Goal: Navigation & Orientation: Find specific page/section

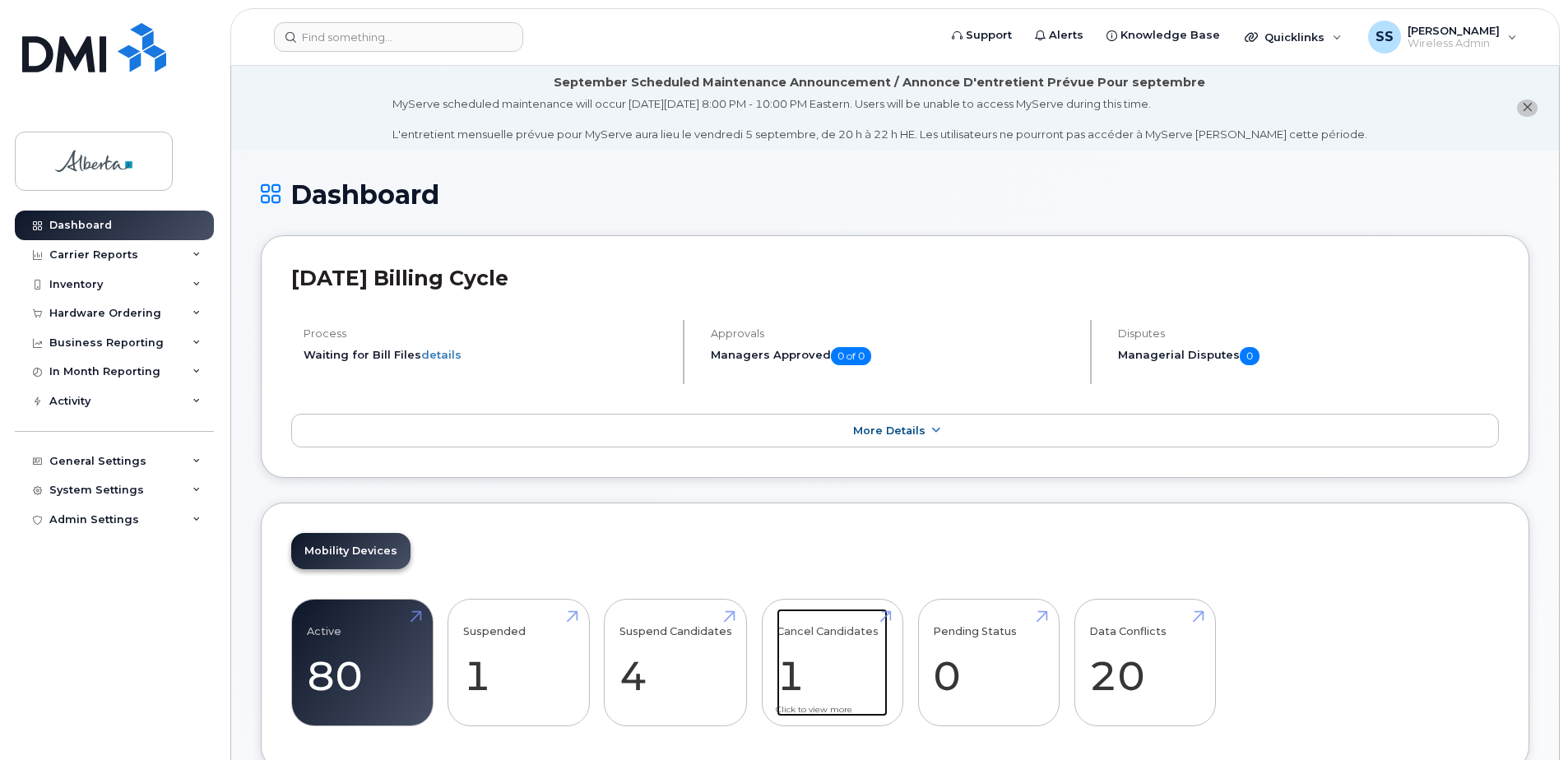
click at [798, 655] on link "Cancel Candidates 1" at bounding box center [832, 663] width 111 height 109
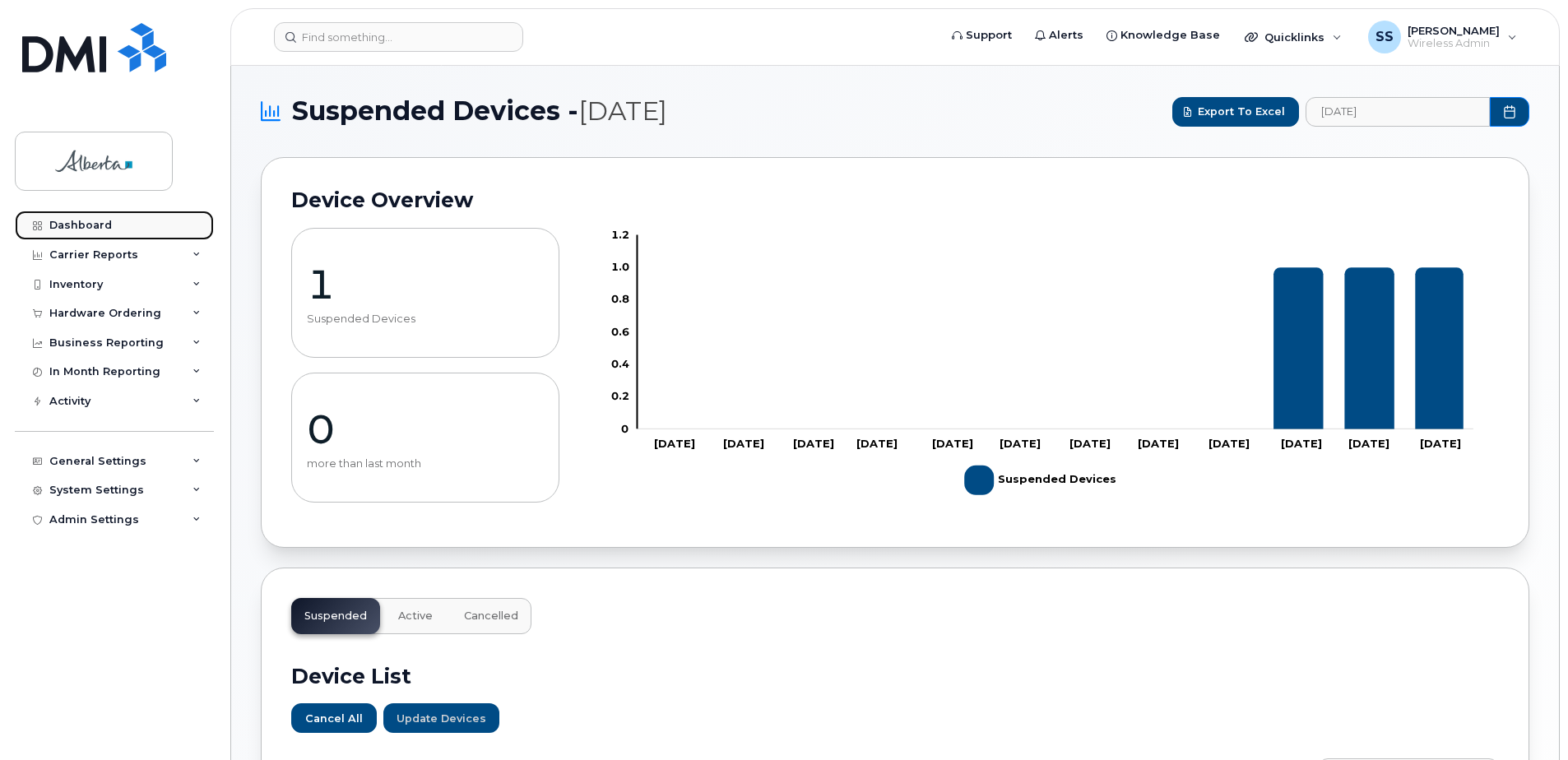
click at [123, 229] on link "Dashboard" at bounding box center [114, 226] width 199 height 30
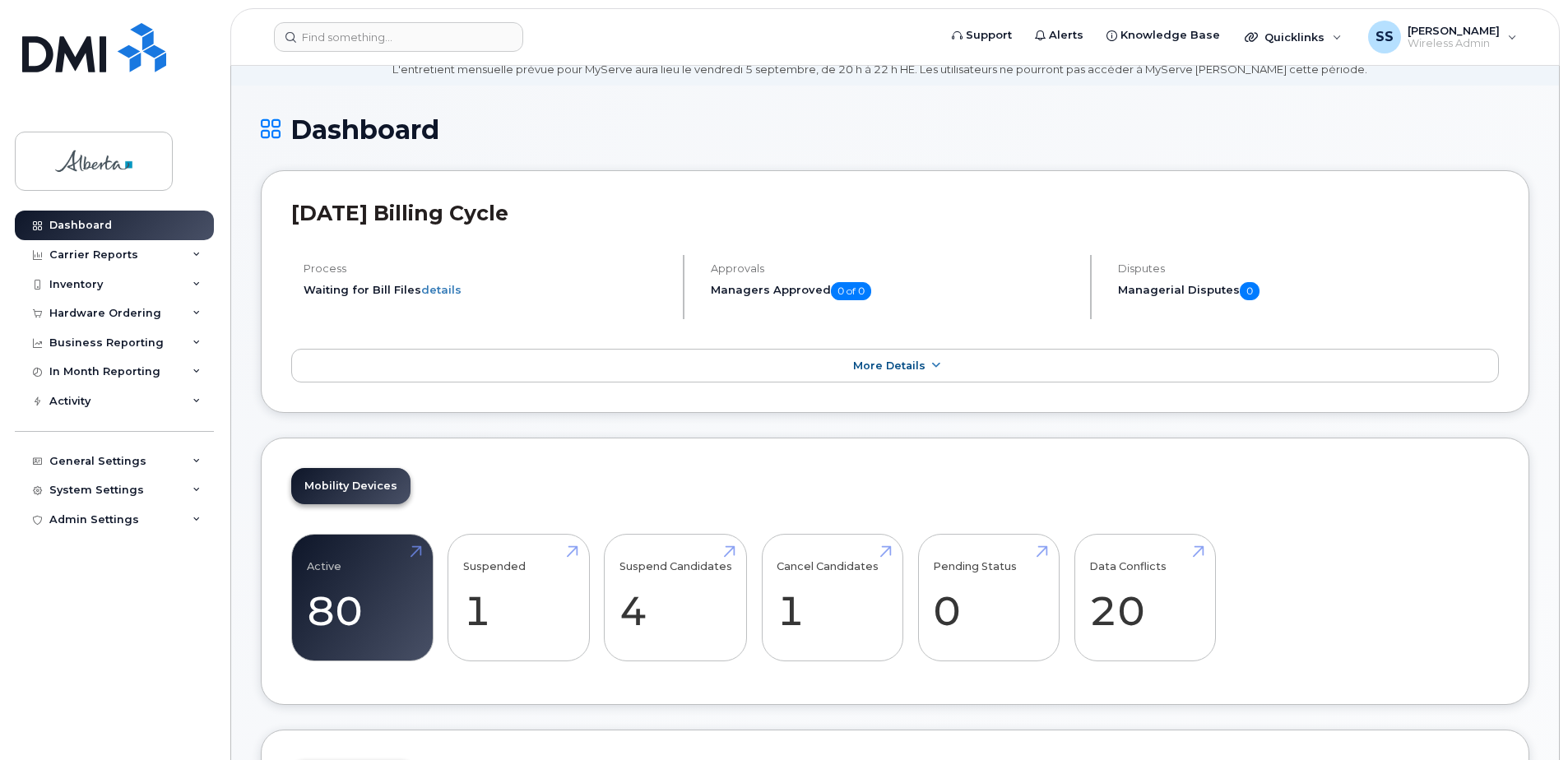
scroll to position [165, 0]
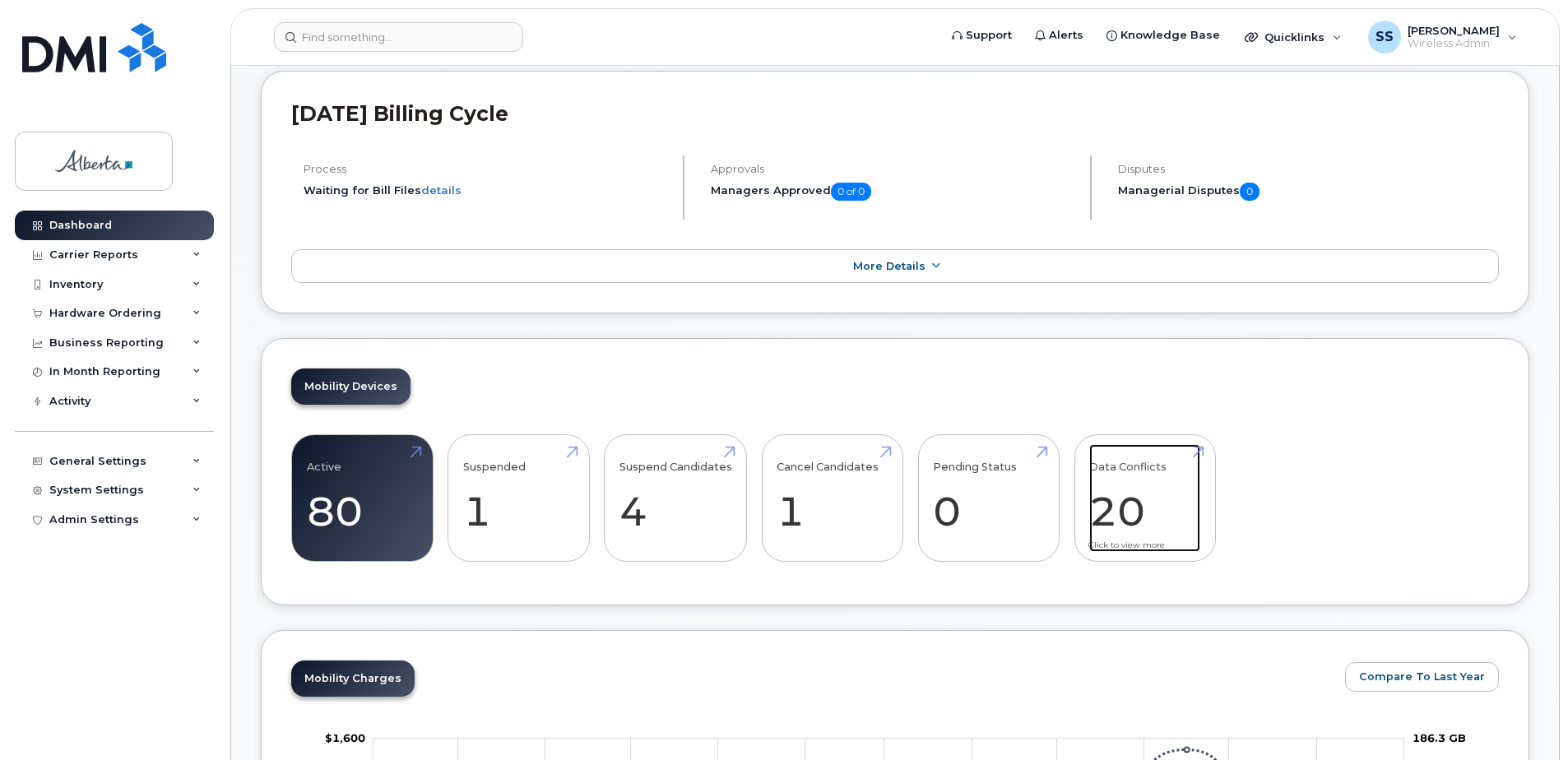
click at [1094, 507] on link "Data Conflicts 20" at bounding box center [1145, 499] width 111 height 109
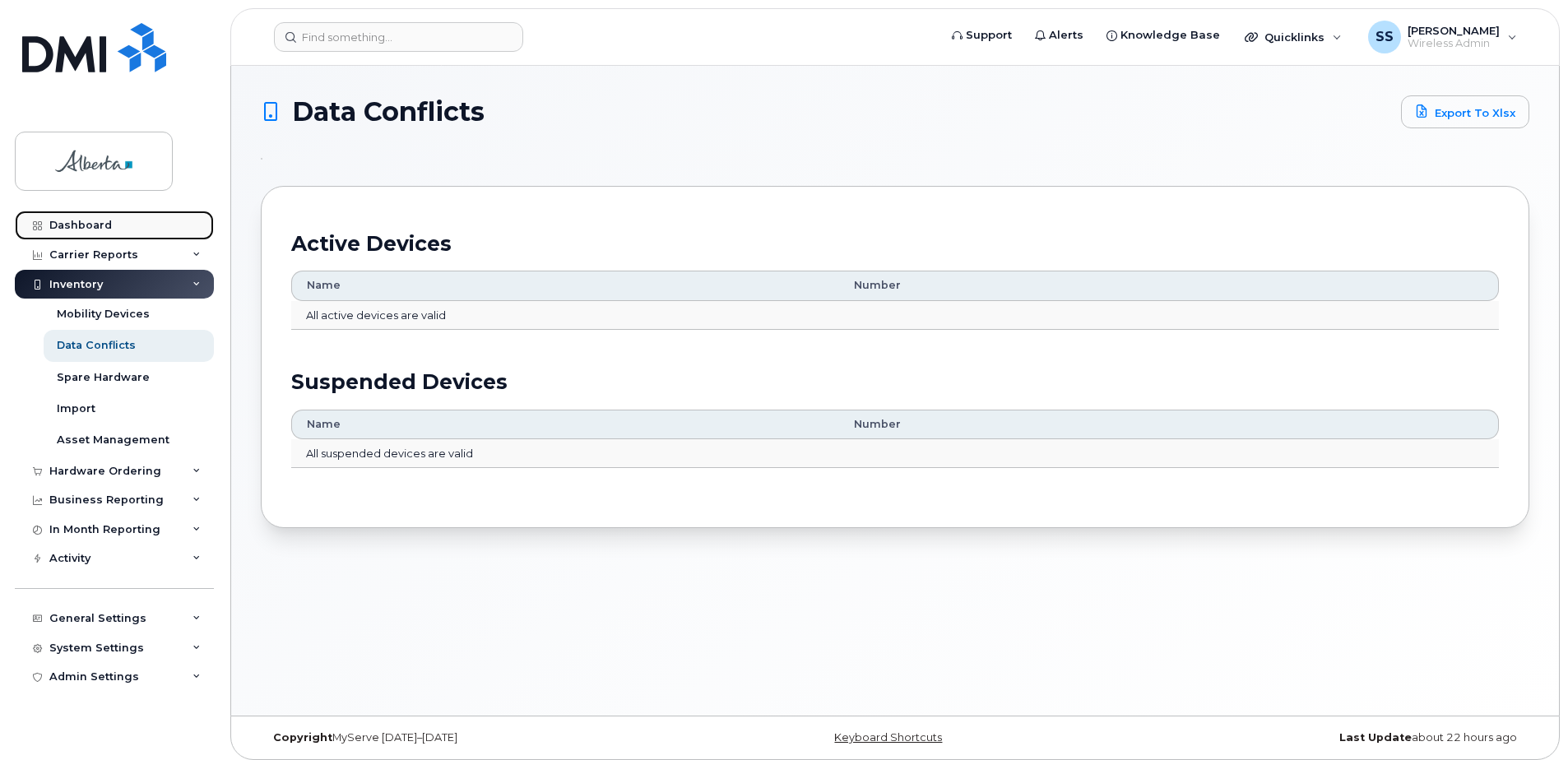
click at [86, 231] on div "Dashboard" at bounding box center [81, 226] width 63 height 13
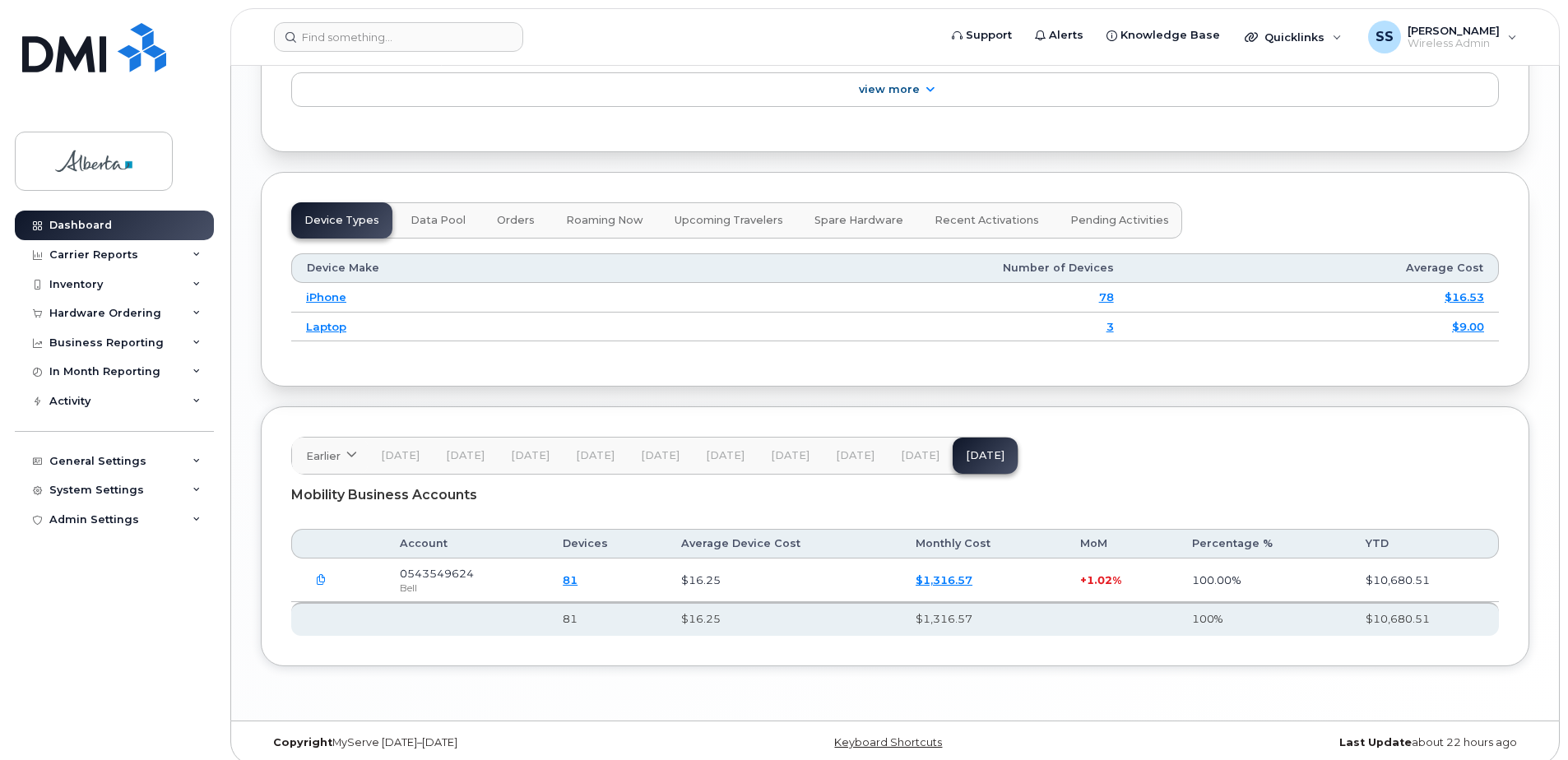
scroll to position [1944, 0]
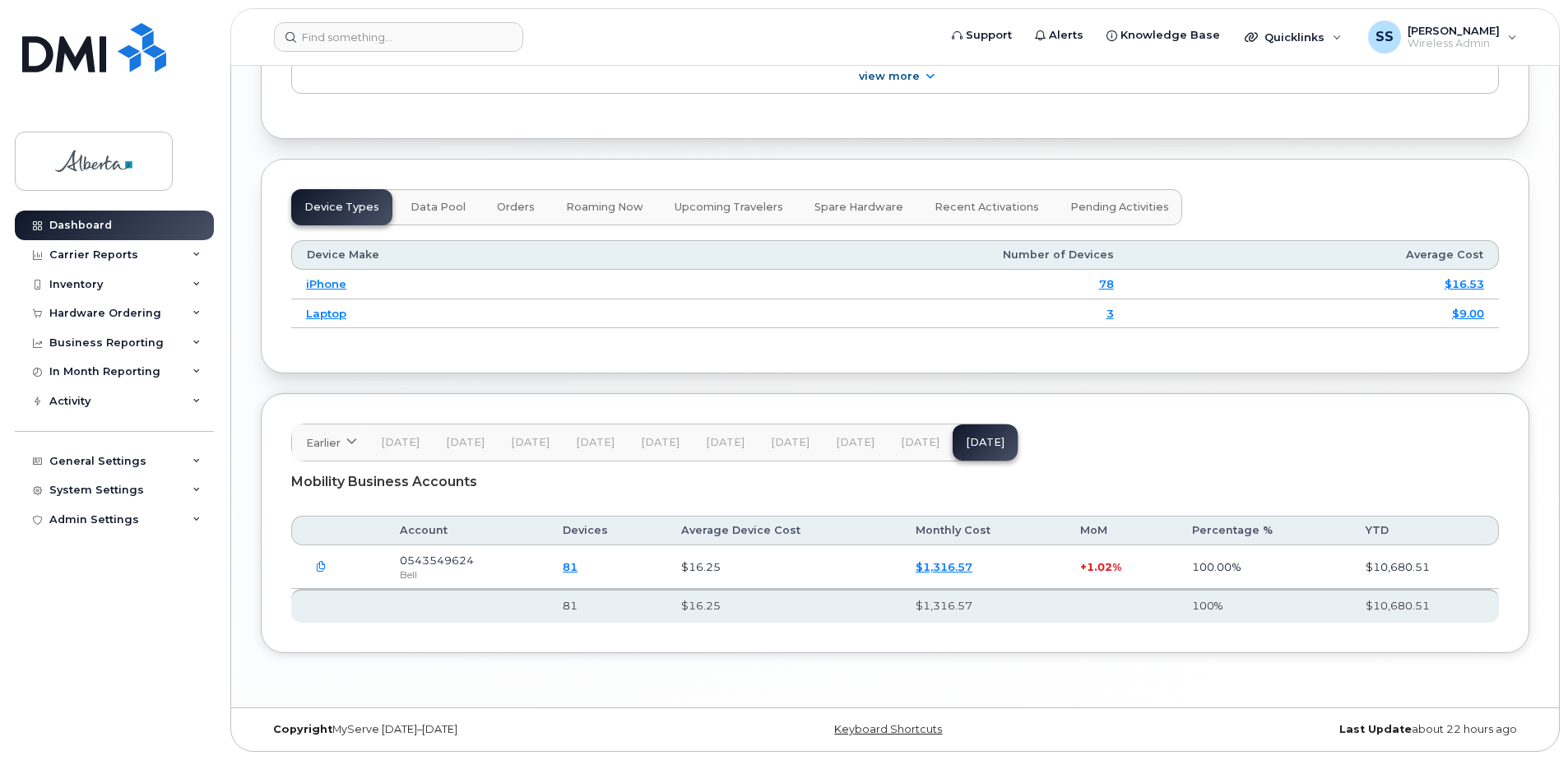
click at [964, 562] on link "$1,316.57" at bounding box center [944, 567] width 57 height 13
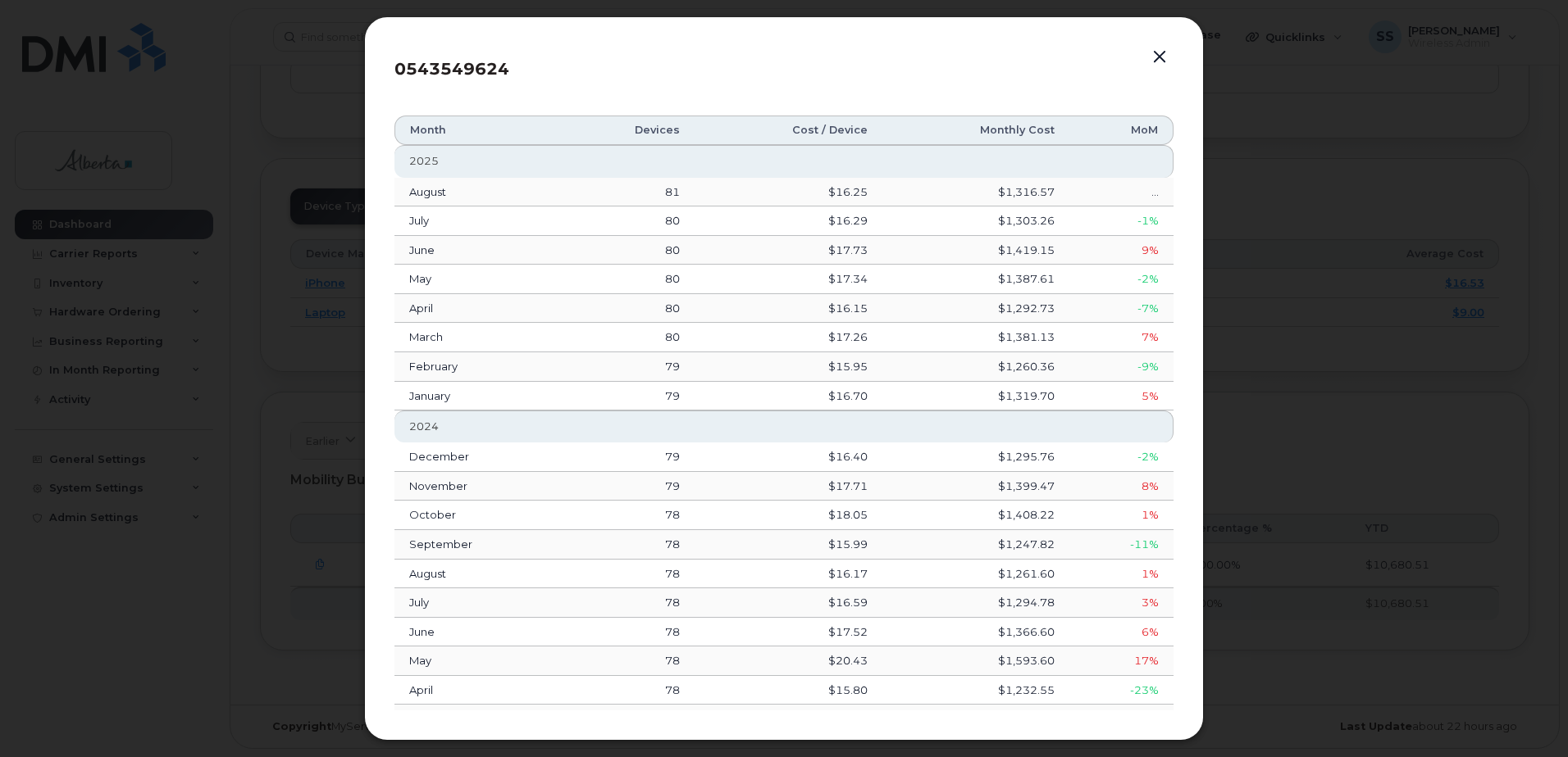
click at [1158, 61] on button "button" at bounding box center [1159, 57] width 24 height 23
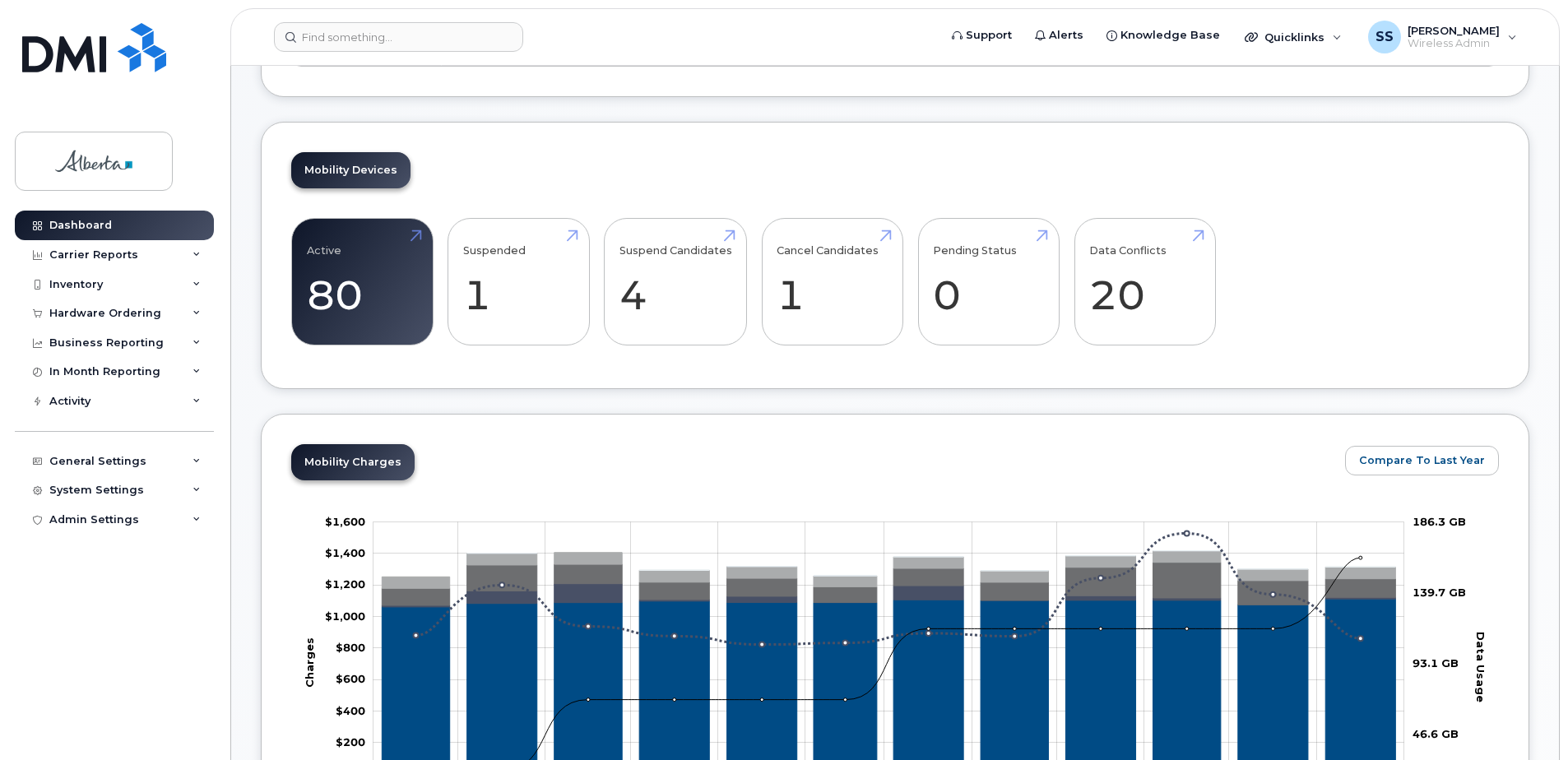
scroll to position [0, 0]
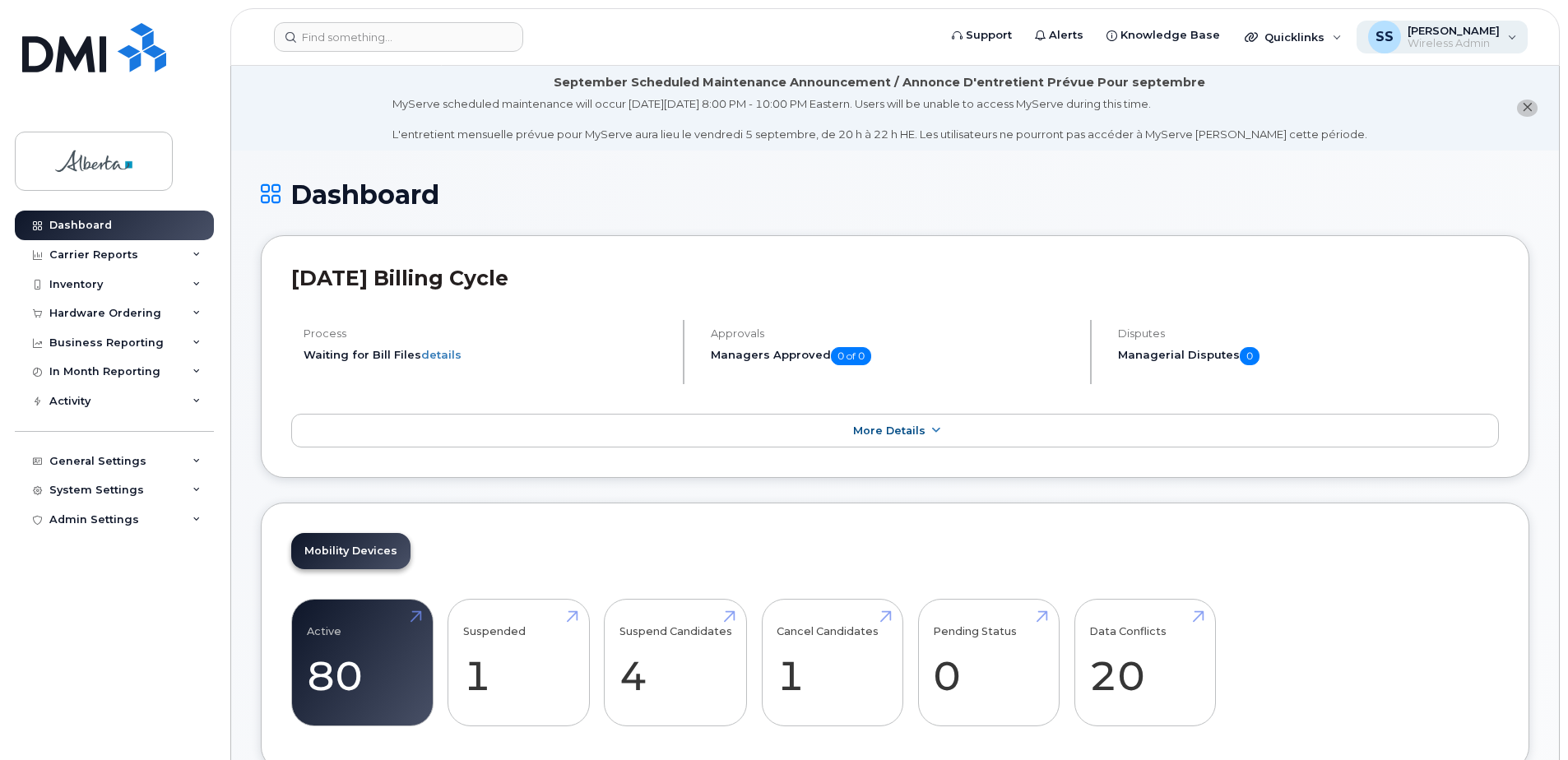
click at [1420, 49] on span "Wireless Admin" at bounding box center [1454, 44] width 92 height 13
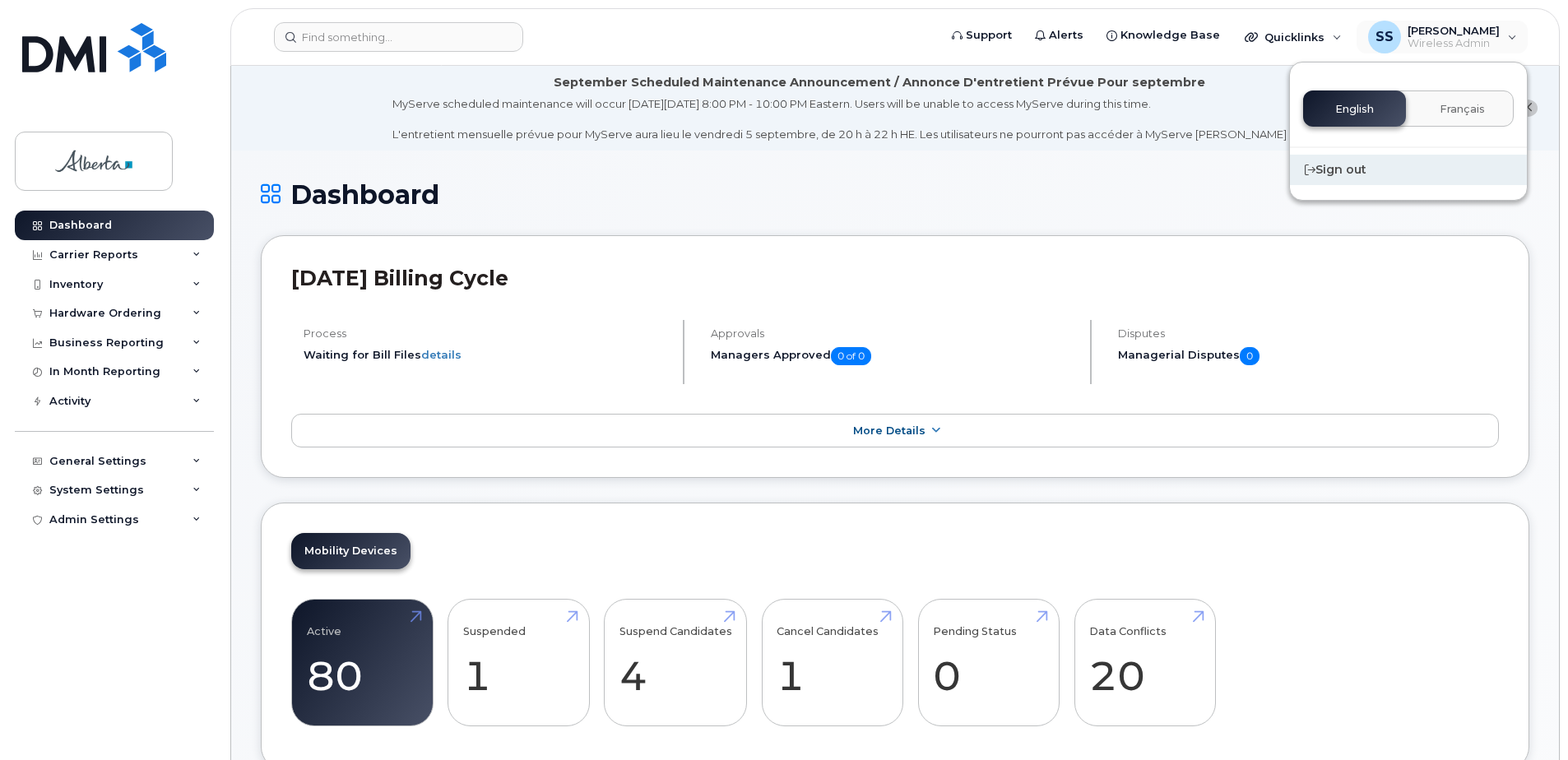
click at [1346, 177] on div "Sign out" at bounding box center [1408, 169] width 237 height 31
